Goal: Information Seeking & Learning: Check status

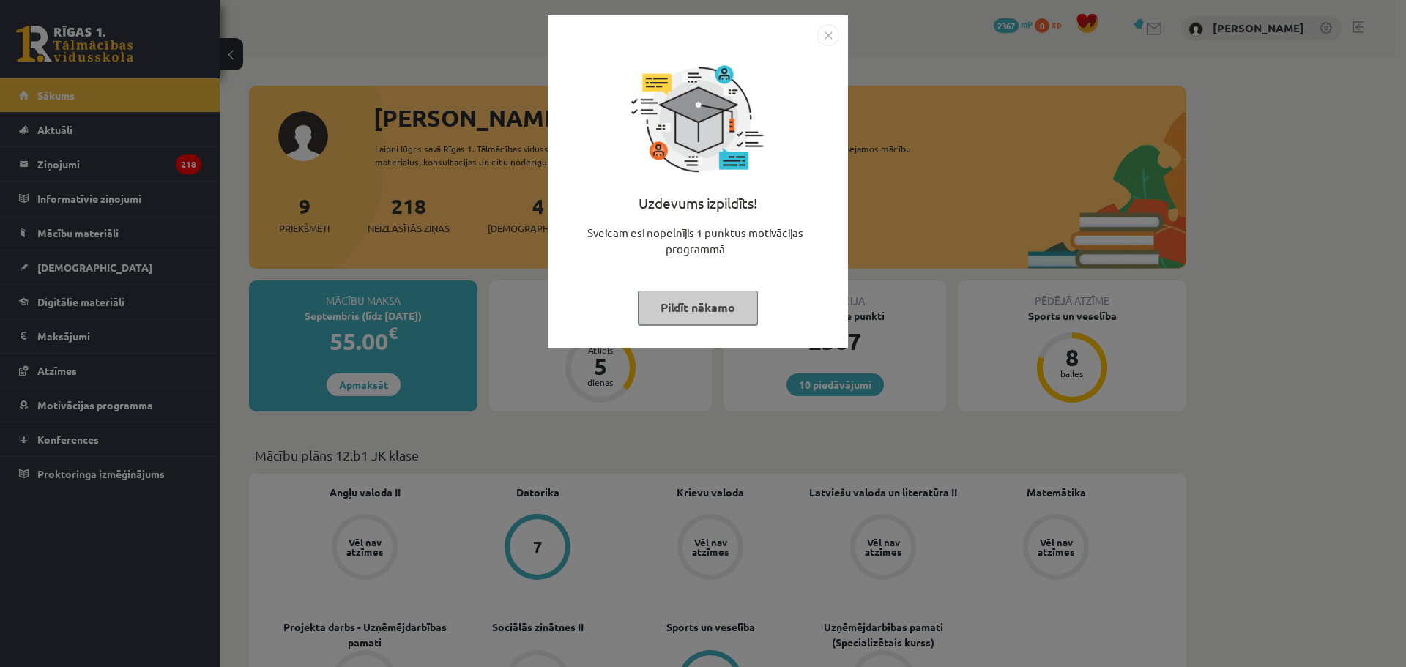
click at [718, 280] on div "Uzdevums izpildīts! Sveicam esi nopelnījis 1 punktus motivācijas programmā Pild…" at bounding box center [698, 192] width 283 height 293
click at [718, 286] on div "Uzdevums izpildīts! Sveicam esi nopelnījis 1 punktus motivācijas programmā Pild…" at bounding box center [698, 192] width 283 height 293
click at [717, 301] on button "Pildīt nākamo" at bounding box center [698, 308] width 120 height 34
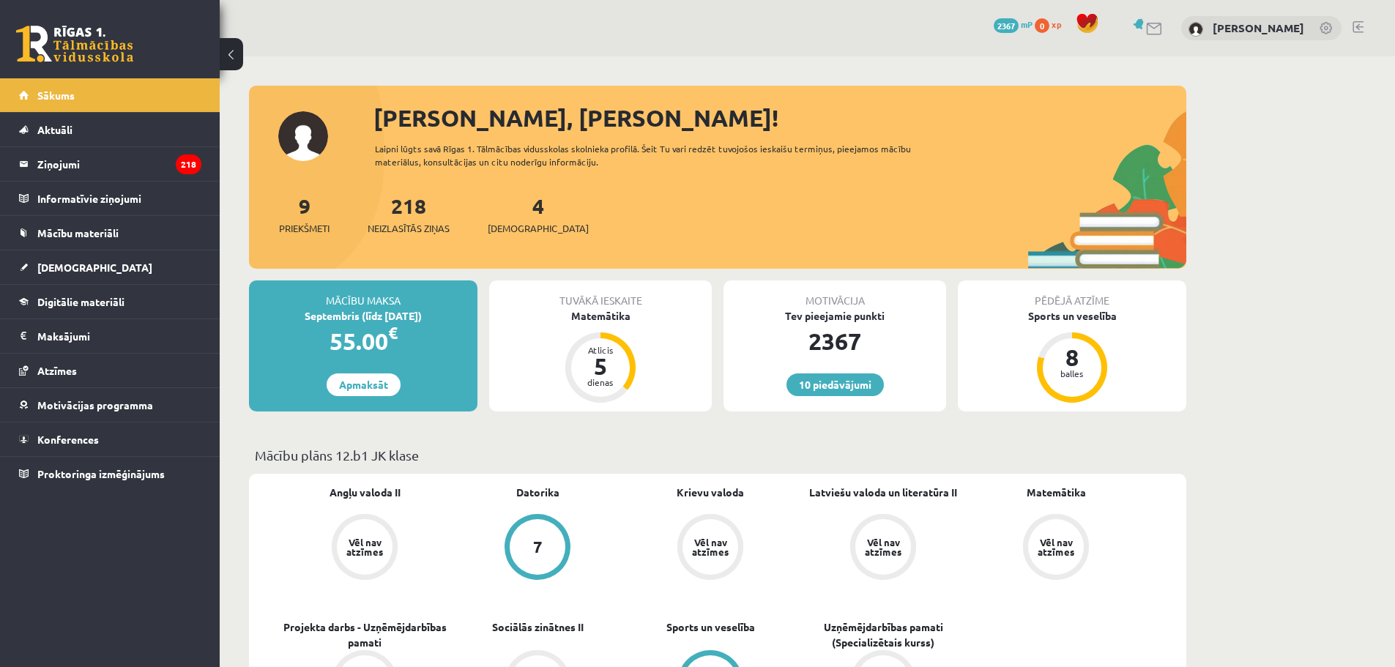
click at [614, 305] on div "Tuvākā ieskaite" at bounding box center [600, 295] width 223 height 28
click at [613, 311] on div "Matemātika" at bounding box center [600, 315] width 223 height 15
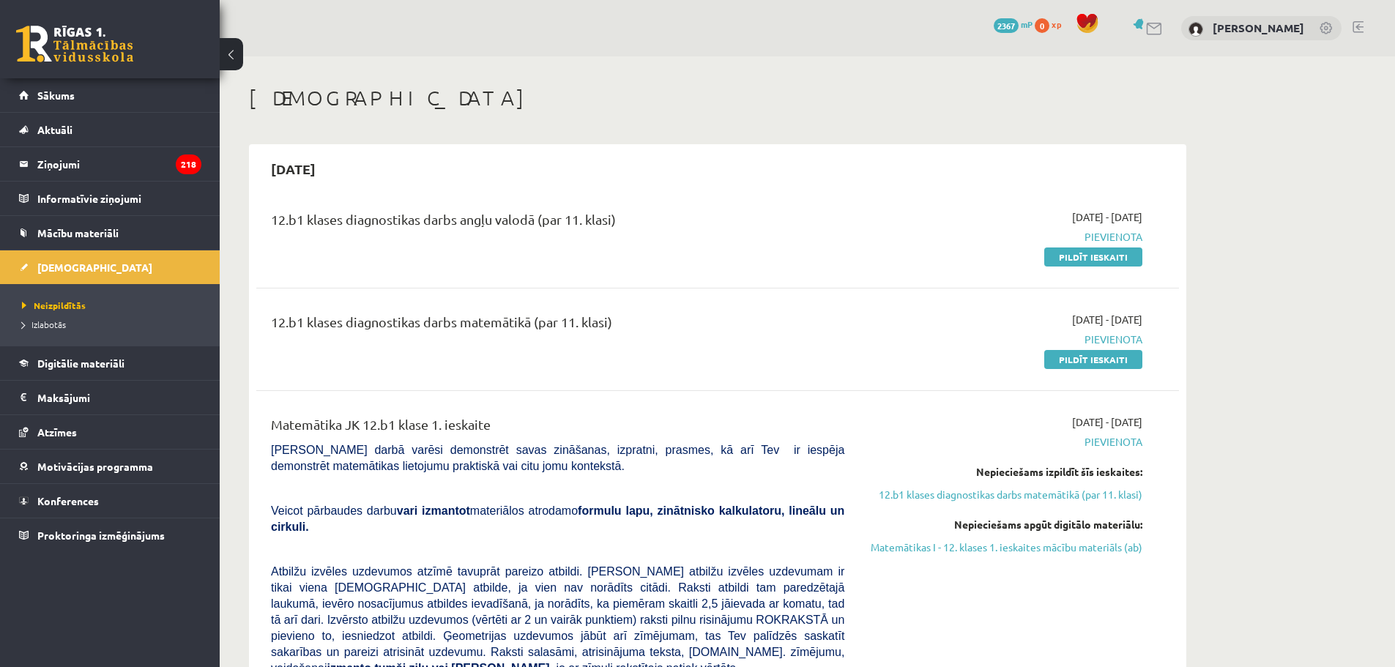
click at [1256, 17] on div "[PERSON_NAME]" at bounding box center [1261, 28] width 160 height 25
click at [1255, 19] on div "[PERSON_NAME]" at bounding box center [1261, 28] width 160 height 25
click at [1253, 23] on link "[PERSON_NAME]" at bounding box center [1259, 28] width 92 height 15
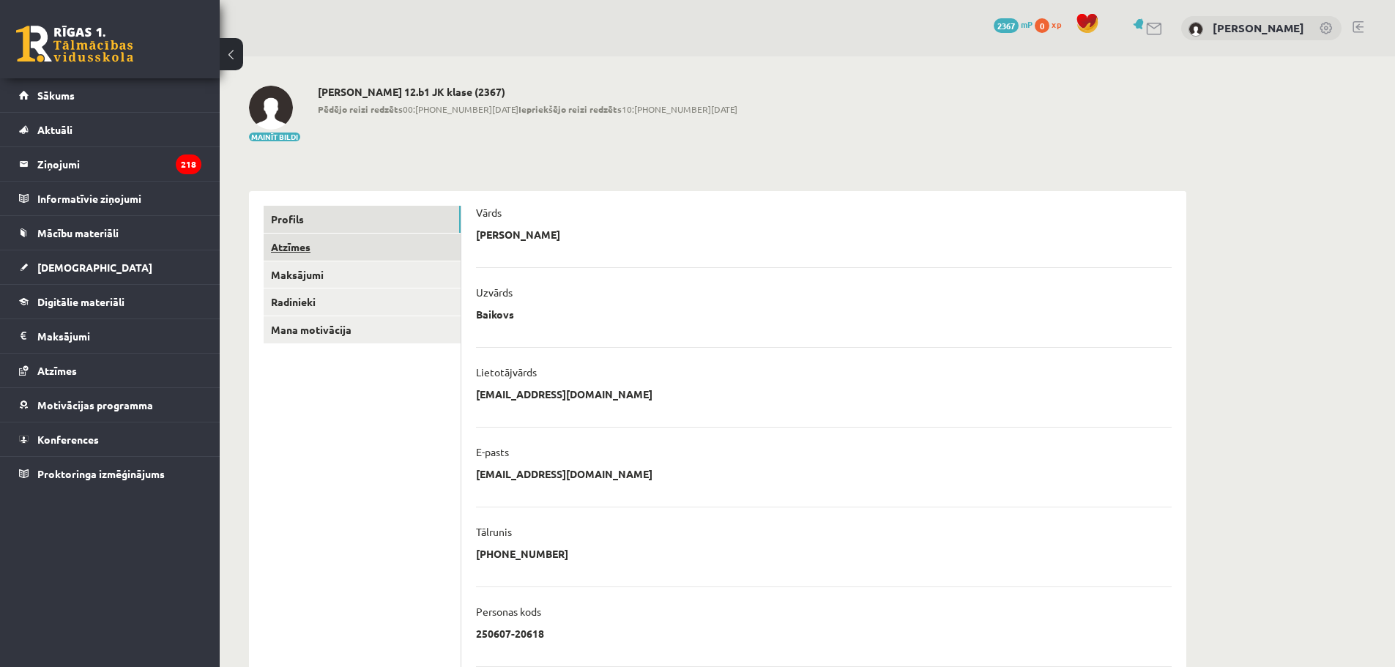
click at [314, 238] on link "Atzīmes" at bounding box center [362, 247] width 197 height 27
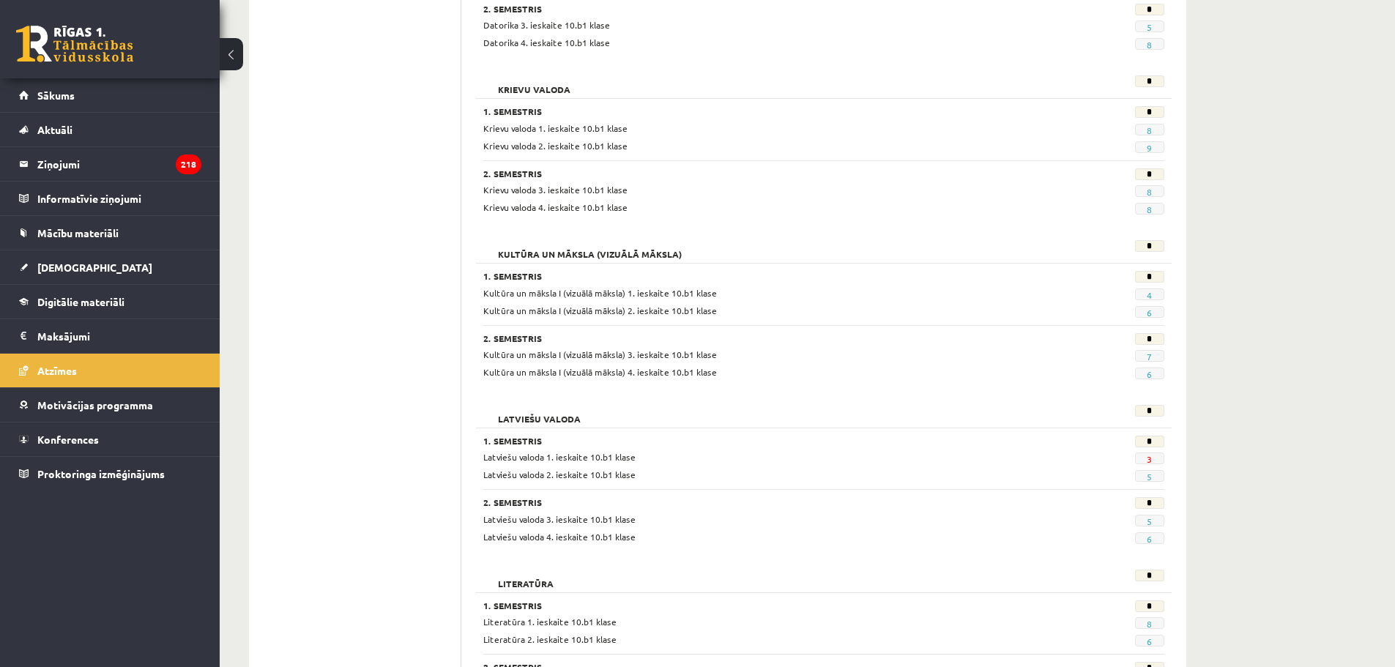
scroll to position [952, 0]
